Goal: Information Seeking & Learning: Learn about a topic

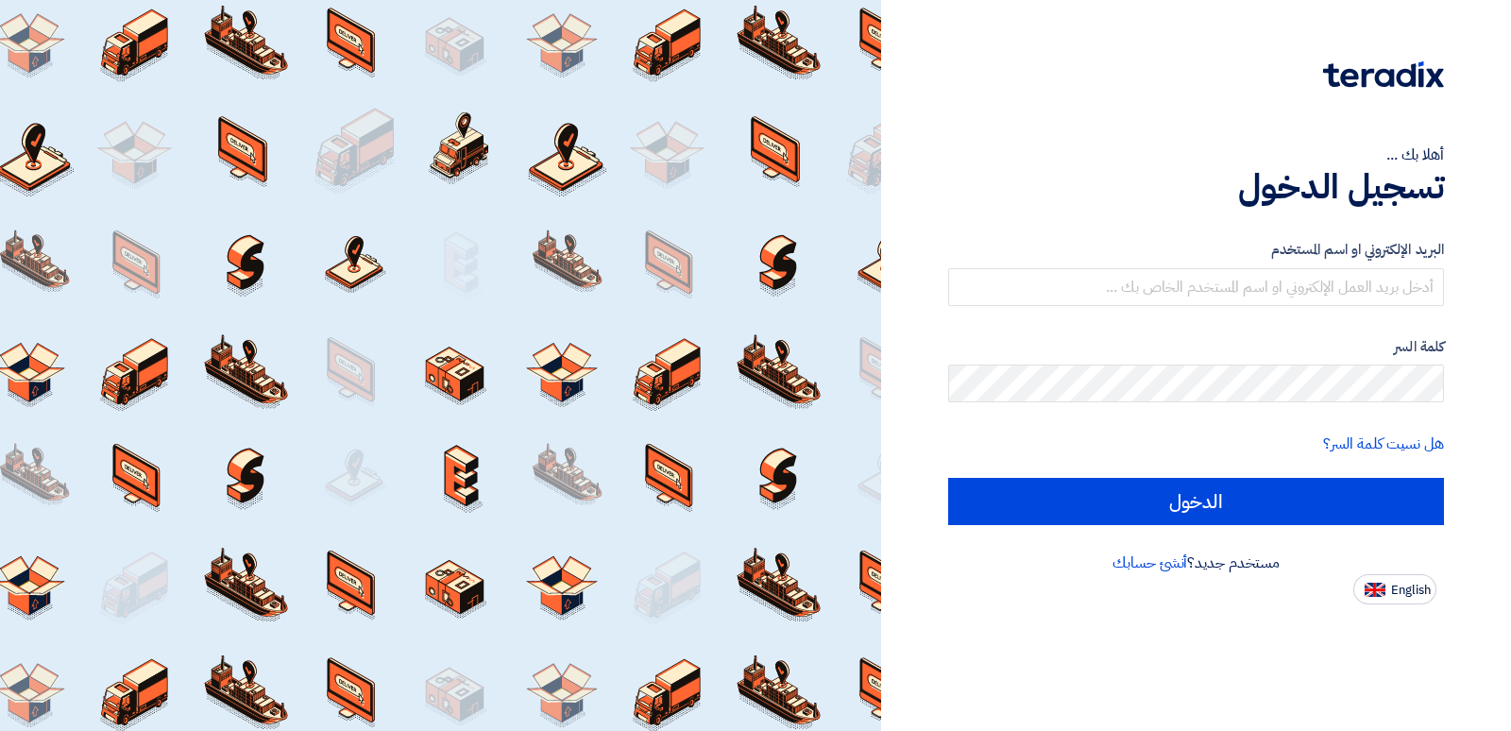
type input "[PERSON_NAME][EMAIL_ADDRESS][DOMAIN_NAME]"
click at [1072, 528] on div "البريد الإلكتروني او اسم المستخدم [PERSON_NAME][EMAIL_ADDRESS][DOMAIN_NAME] كلم…" at bounding box center [1196, 382] width 496 height 339
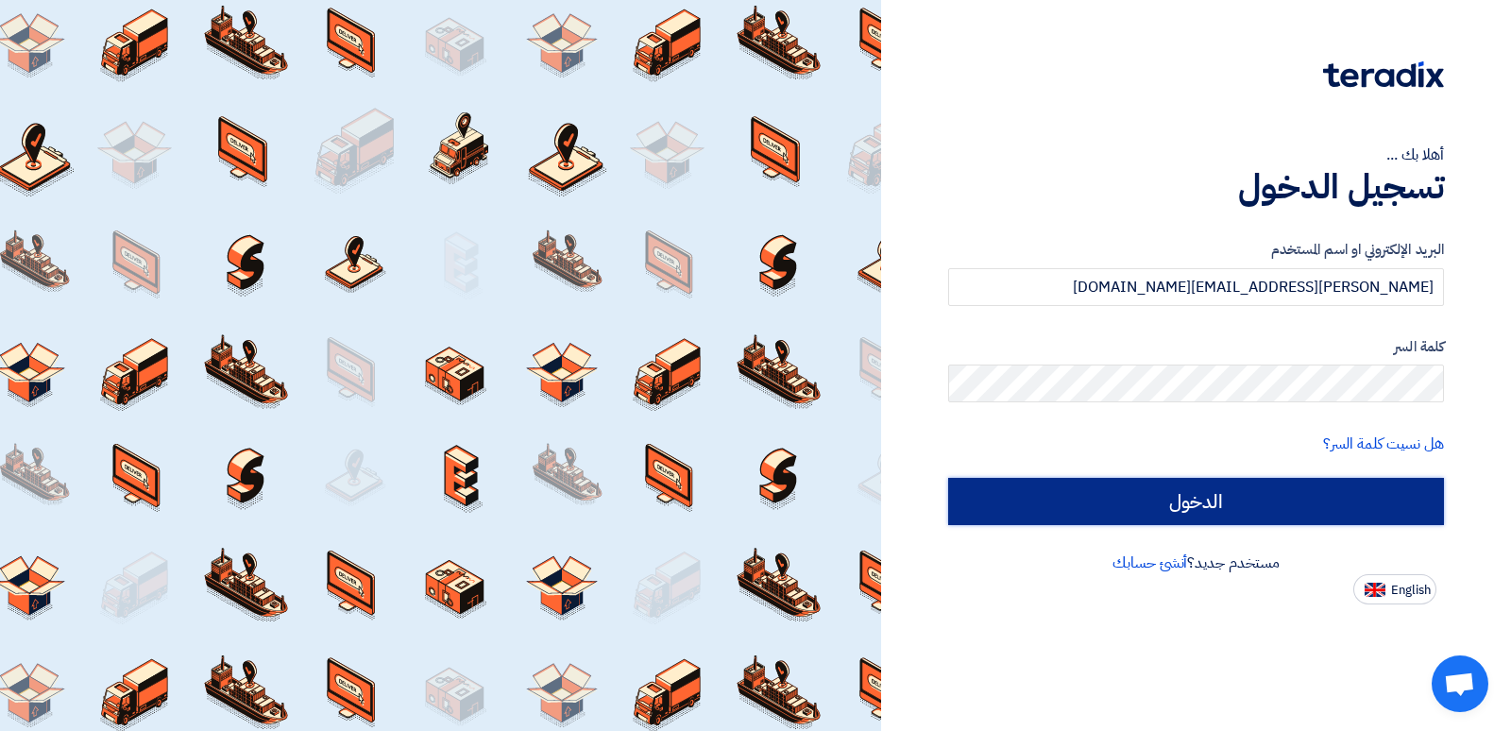
click at [1062, 503] on input "الدخول" at bounding box center [1196, 501] width 496 height 47
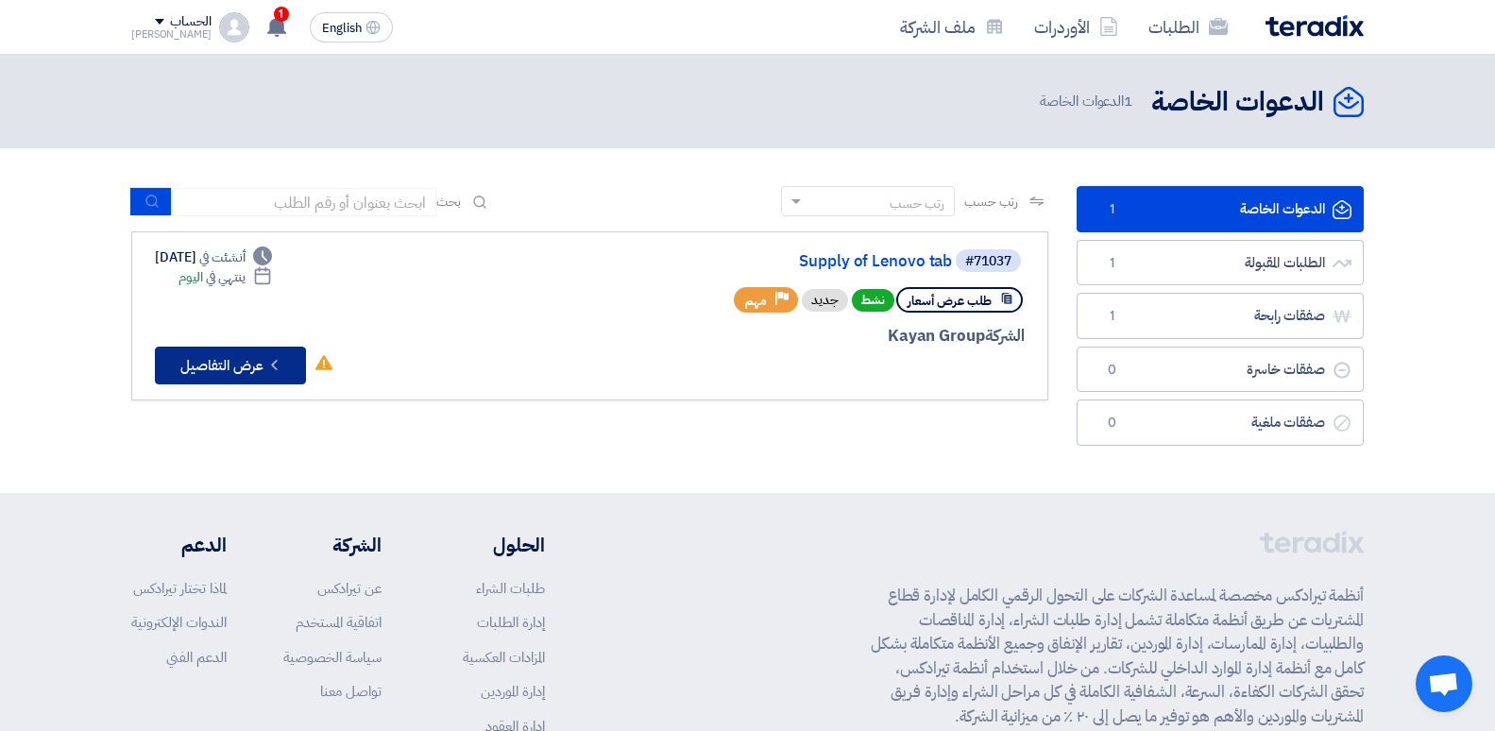
click at [244, 364] on button "Check details عرض التفاصيل" at bounding box center [230, 366] width 151 height 38
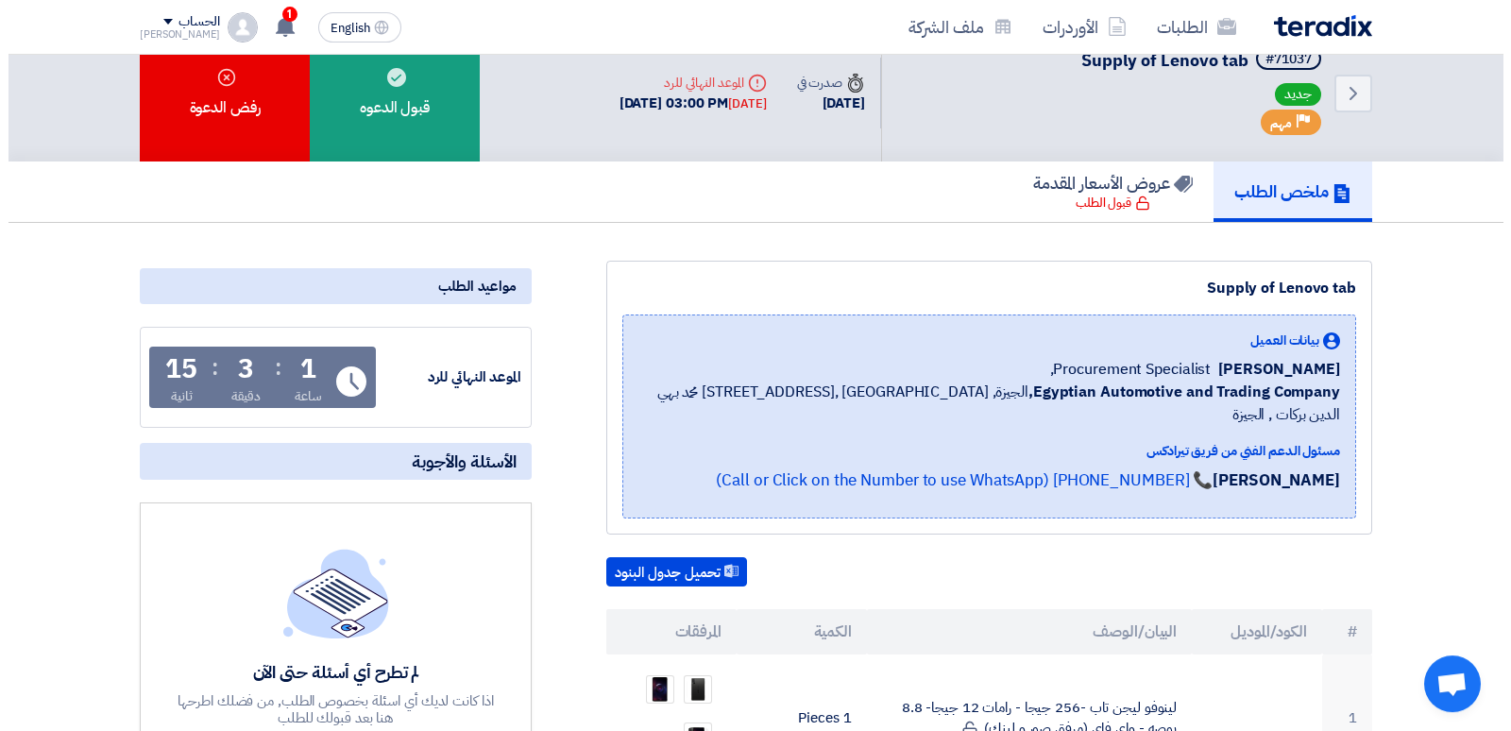
scroll to position [193, 0]
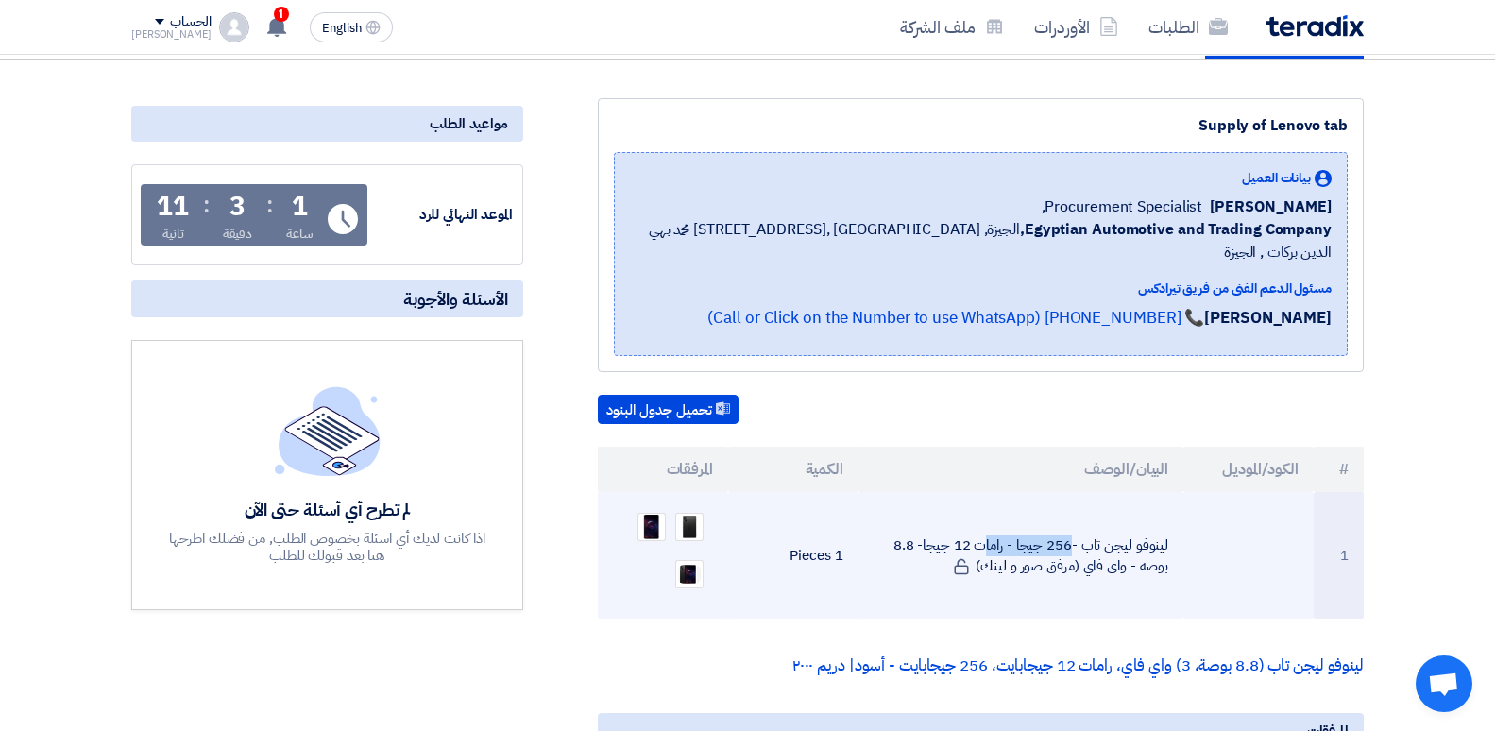
drag, startPoint x: 1168, startPoint y: 520, endPoint x: 1082, endPoint y: 521, distance: 86.0
click at [1082, 521] on td "لينوفو ليجن تاب -256 جيجا - رامات 12 جيجا- 8.8 بوصه - واى فاي (مرفق صور و لينك)" at bounding box center [1022, 555] width 326 height 127
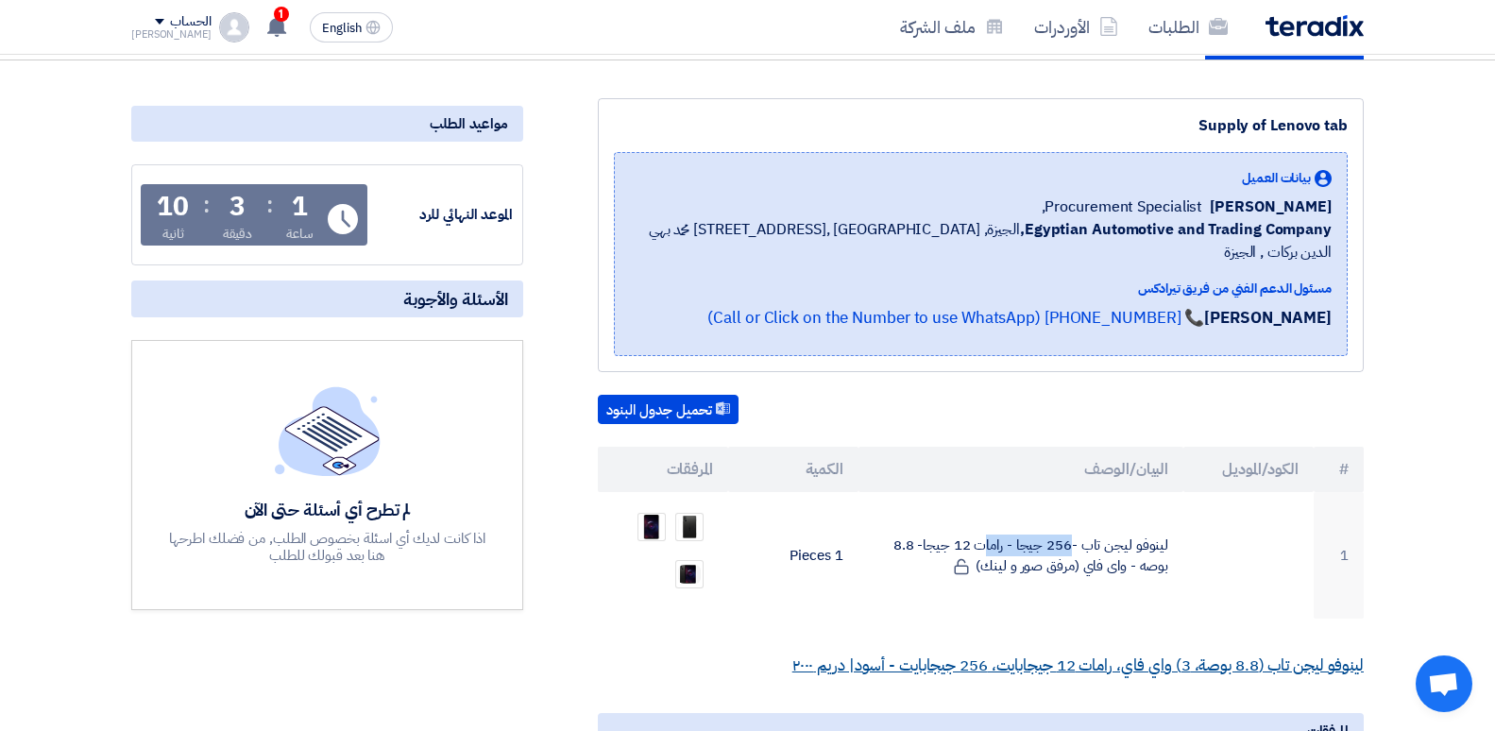
copy td "لينوفو ليجن تاب"
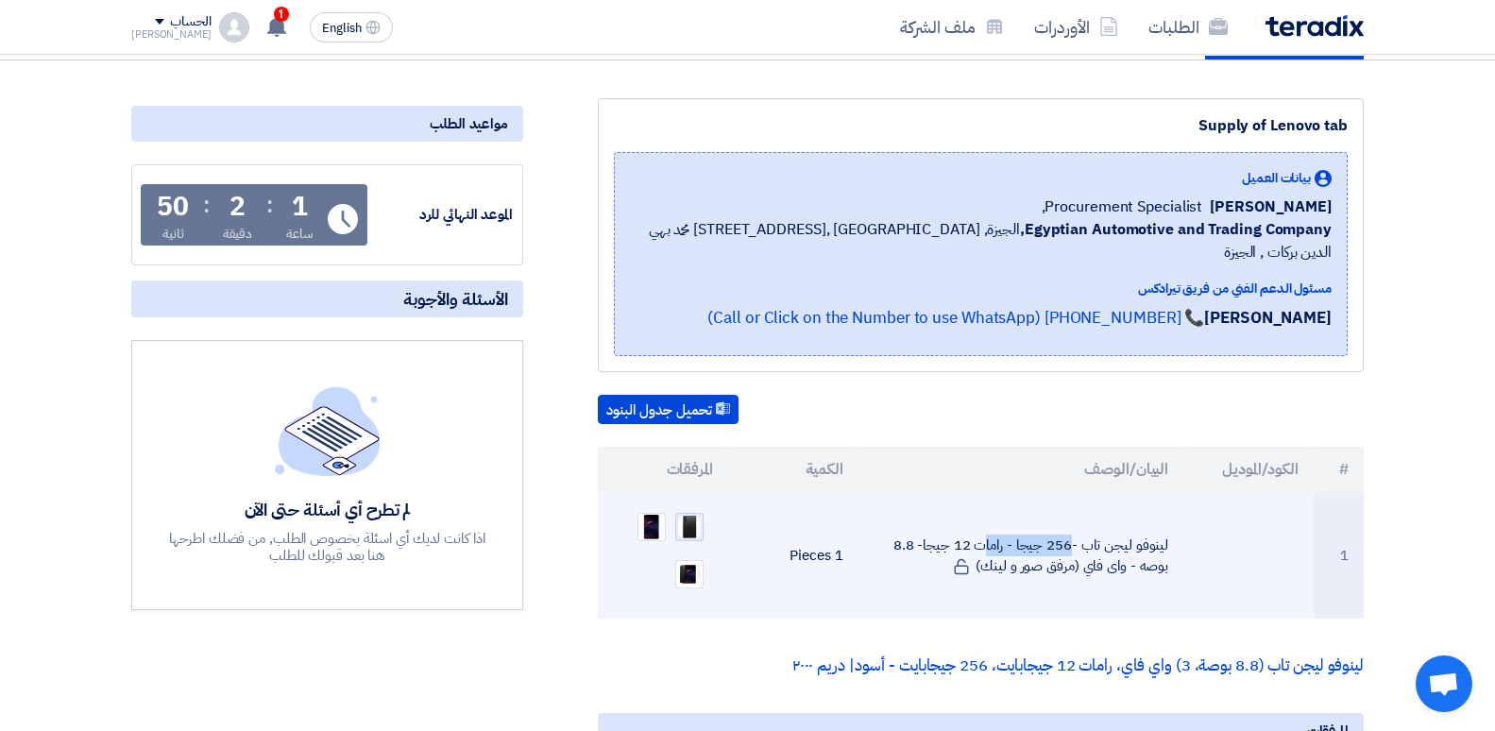
click at [680, 514] on img at bounding box center [689, 527] width 26 height 26
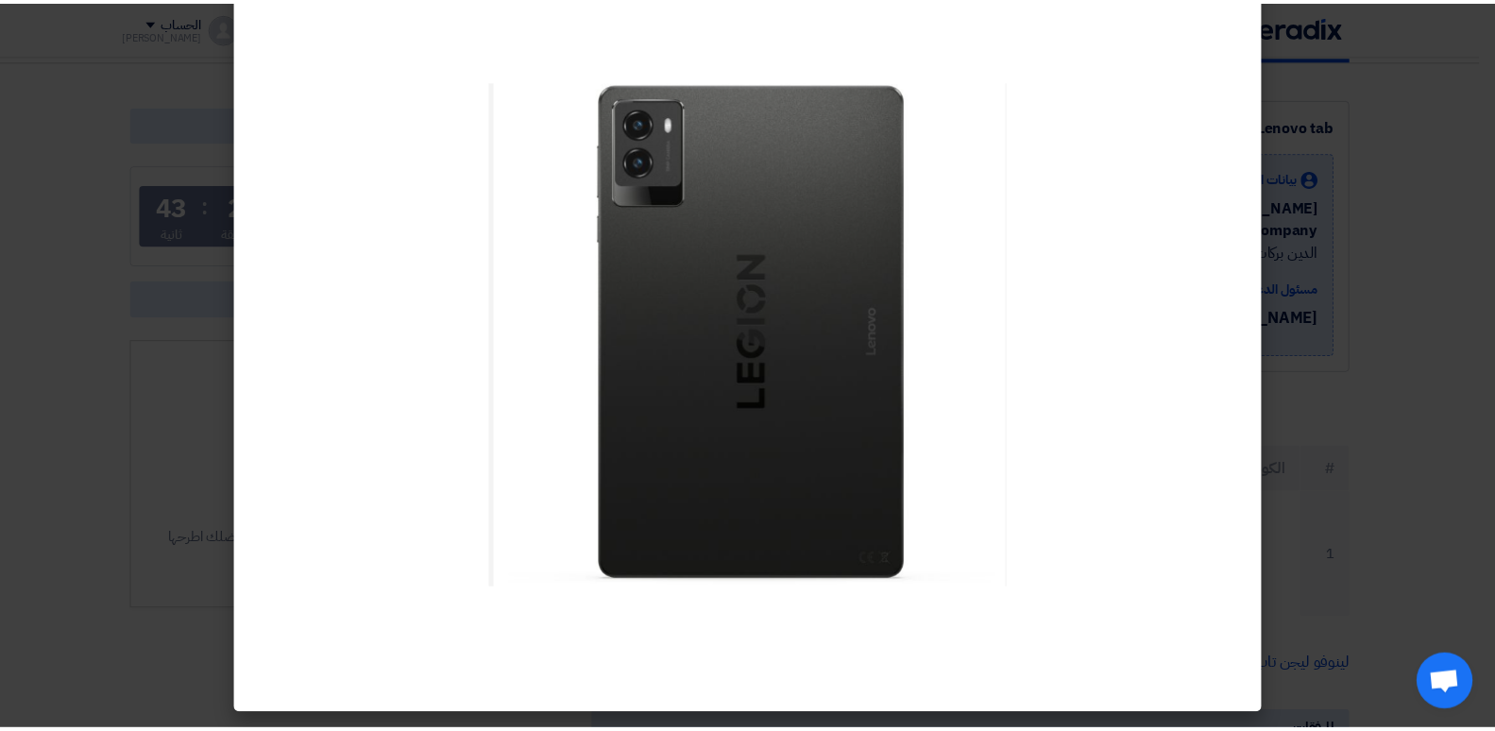
scroll to position [0, 0]
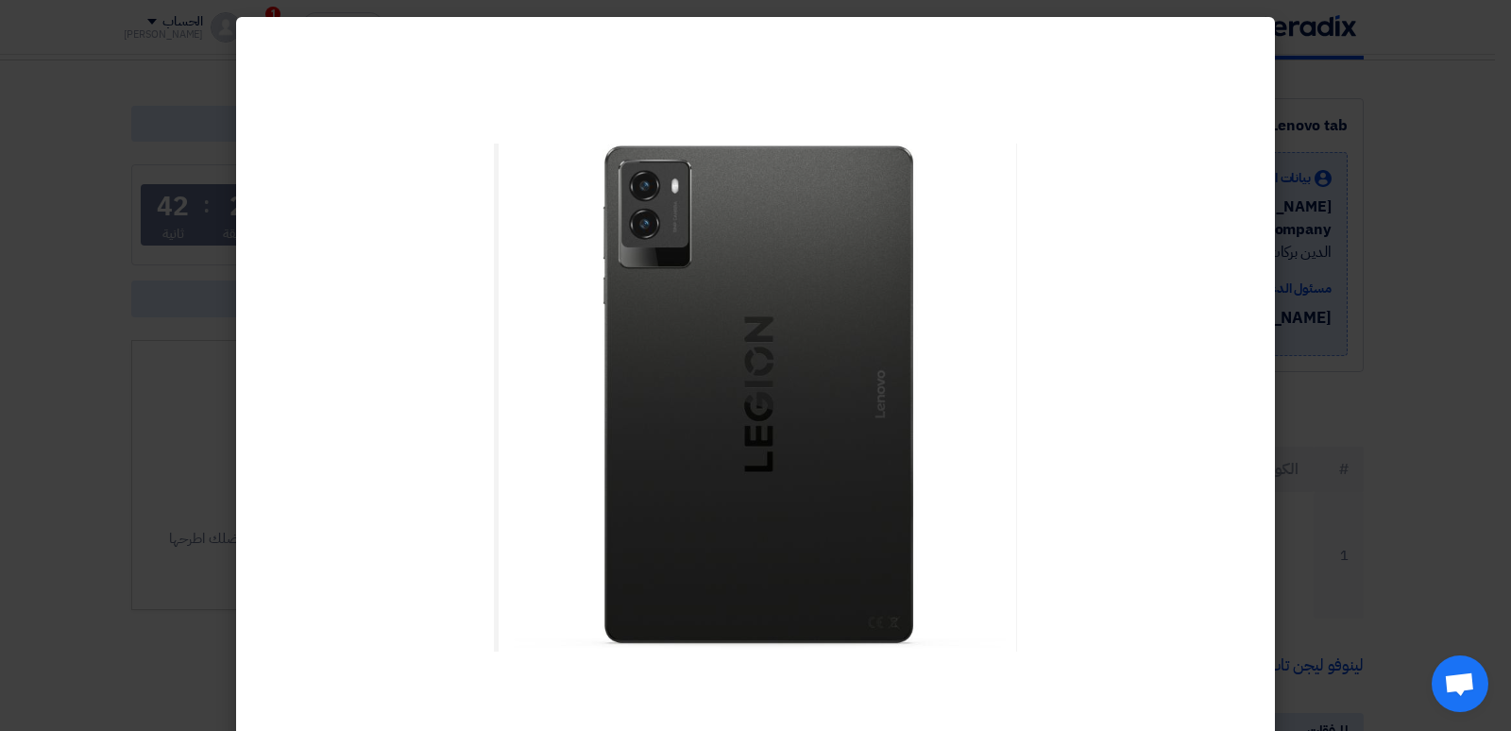
click at [1419, 391] on modal-container at bounding box center [755, 365] width 1511 height 731
